Goal: Navigation & Orientation: Find specific page/section

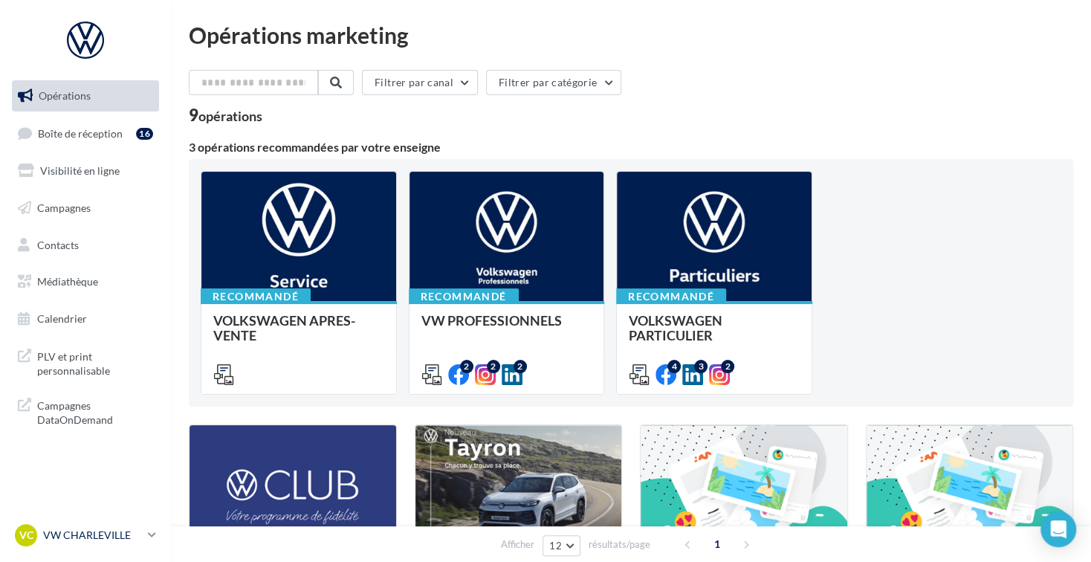
click at [65, 545] on div "VC VW CHARLEVILLE vw-char-bec" at bounding box center [78, 535] width 127 height 22
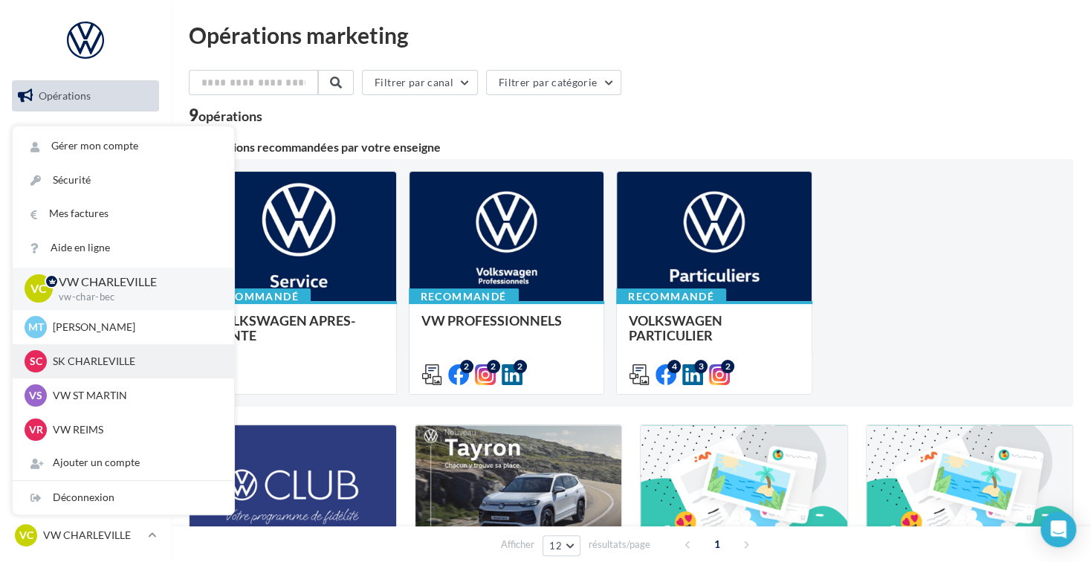
click at [139, 358] on p "SK CHARLEVILLE" at bounding box center [134, 361] width 163 height 15
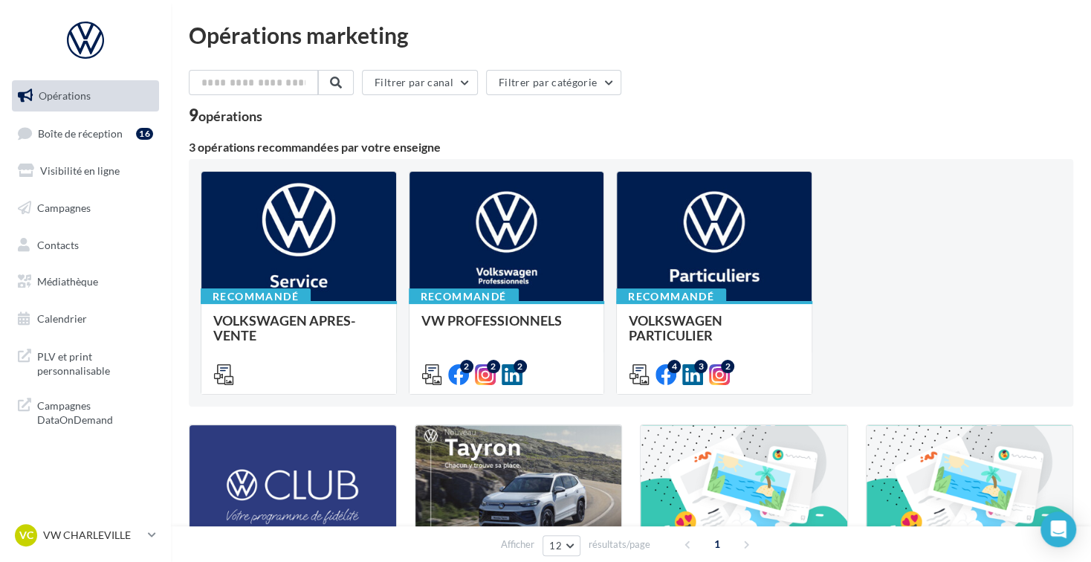
click at [110, 520] on nav "Opérations Boîte de réception 16 Visibilité en ligne Campagnes Contacts Médiath…" at bounding box center [85, 281] width 171 height 562
click at [118, 536] on p "VW CHARLEVILLE" at bounding box center [92, 535] width 99 height 15
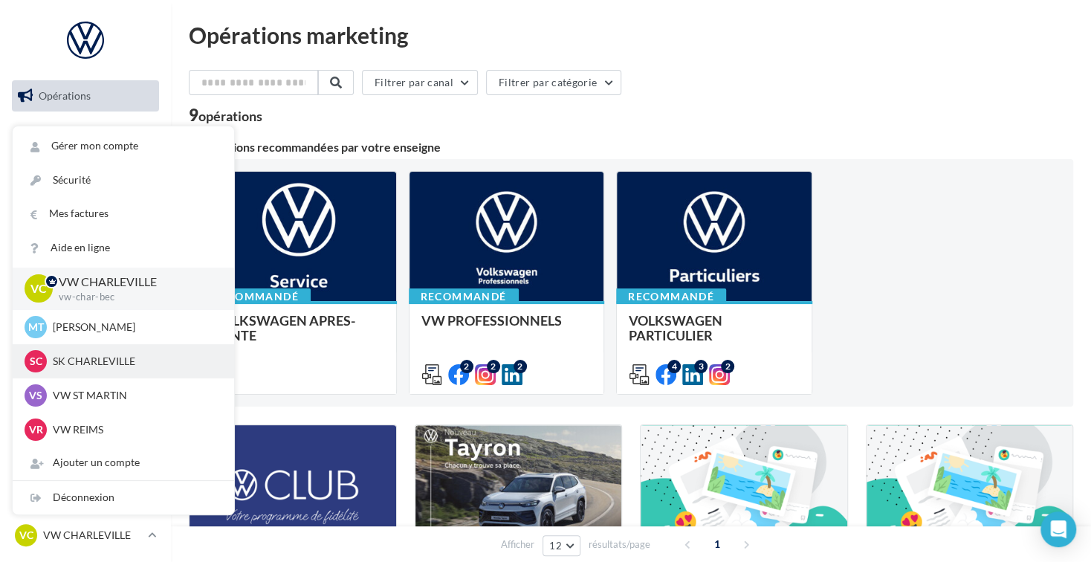
click at [133, 369] on div "SC SK CHARLEVILLE 1dc8d1b6-8944-44e3-99c7-f4ff58a531c8" at bounding box center [124, 361] width 198 height 22
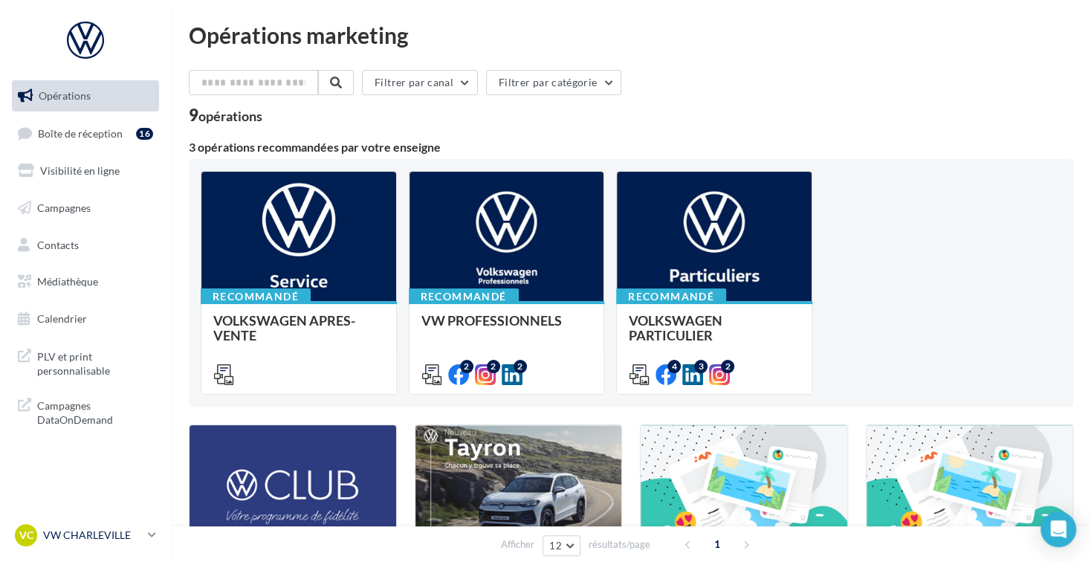
click at [87, 534] on p "VW CHARLEVILLE" at bounding box center [92, 535] width 99 height 15
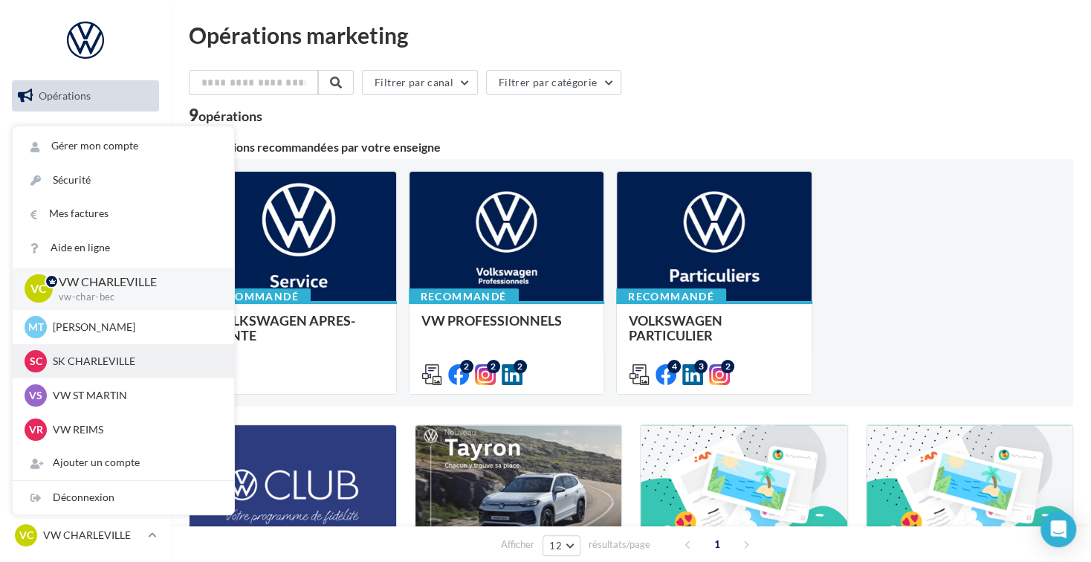
click at [37, 365] on span "SC" at bounding box center [36, 361] width 13 height 15
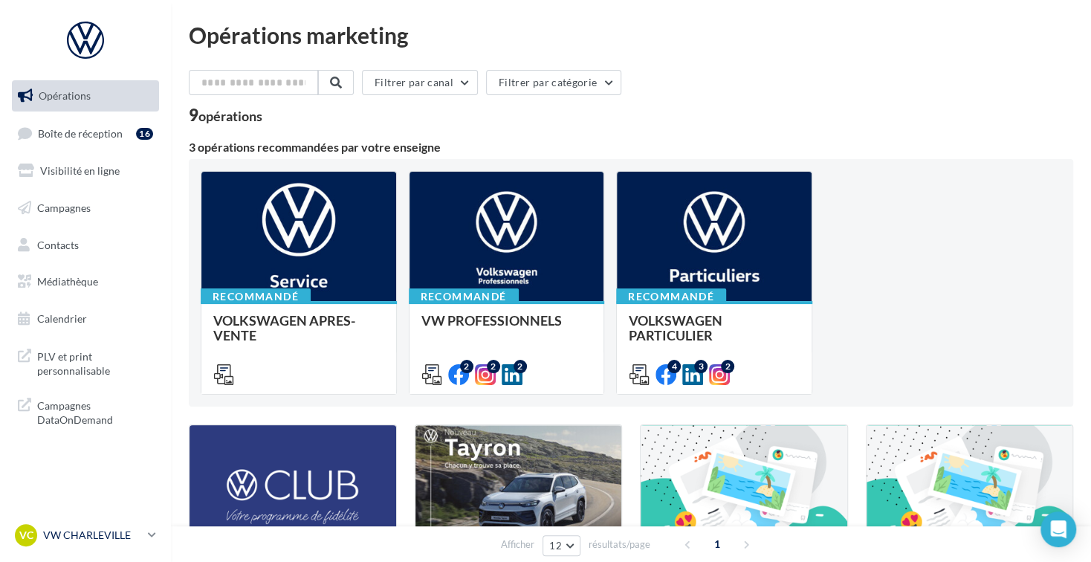
click at [27, 542] on span "VC" at bounding box center [26, 535] width 14 height 15
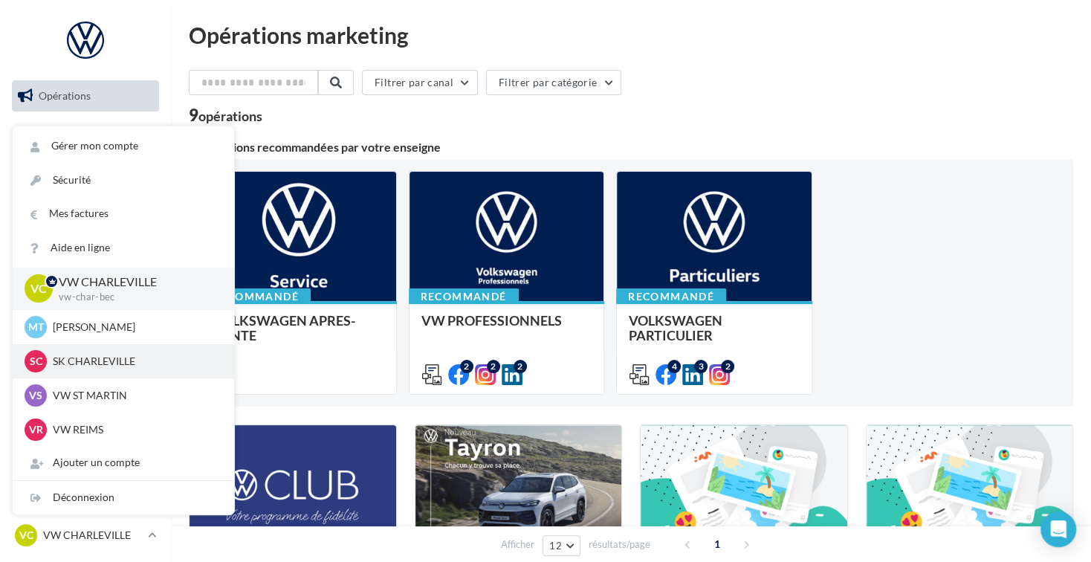
click at [34, 363] on span "SC" at bounding box center [36, 361] width 13 height 15
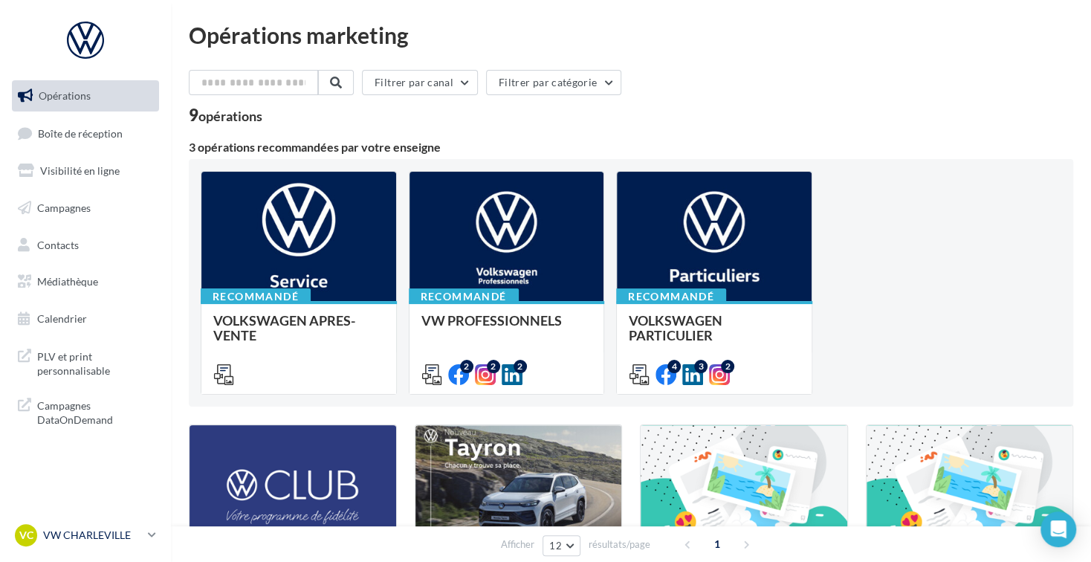
click at [114, 531] on p "VW CHARLEVILLE" at bounding box center [92, 535] width 99 height 15
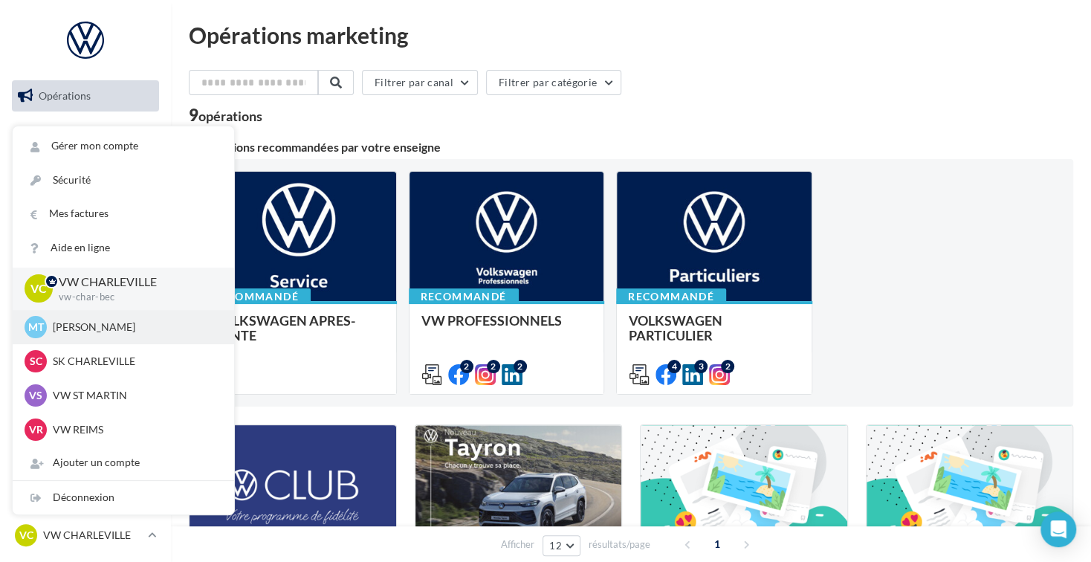
click at [131, 316] on div "MT [PERSON_NAME] SEAT-CHARLEVILLE" at bounding box center [124, 327] width 198 height 22
